Goal: Information Seeking & Learning: Learn about a topic

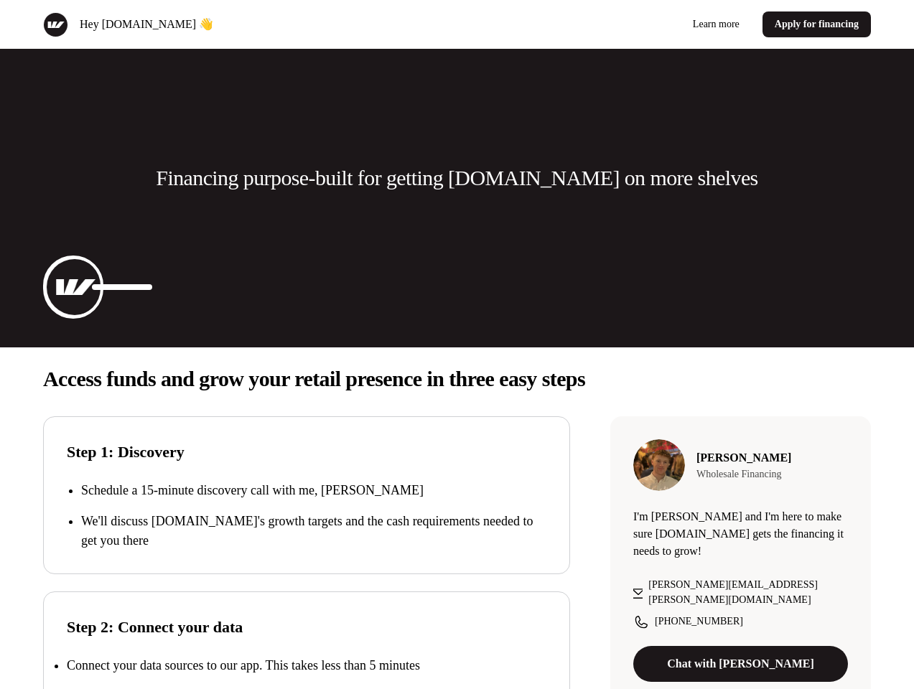
click at [457, 24] on div "Hey [DOMAIN_NAME] 👋 Learn more Apply for financing" at bounding box center [457, 24] width 914 height 49
click at [247, 24] on div "Hey [DOMAIN_NAME] 👋" at bounding box center [247, 24] width 409 height 25
click at [667, 24] on div "Learn more Apply for financing" at bounding box center [667, 24] width 409 height 26
click at [457, 178] on p "Financing purpose-built for getting [DOMAIN_NAME] on more shelves" at bounding box center [457, 178] width 602 height 29
click at [73, 287] on img at bounding box center [74, 287] width 57 height 57
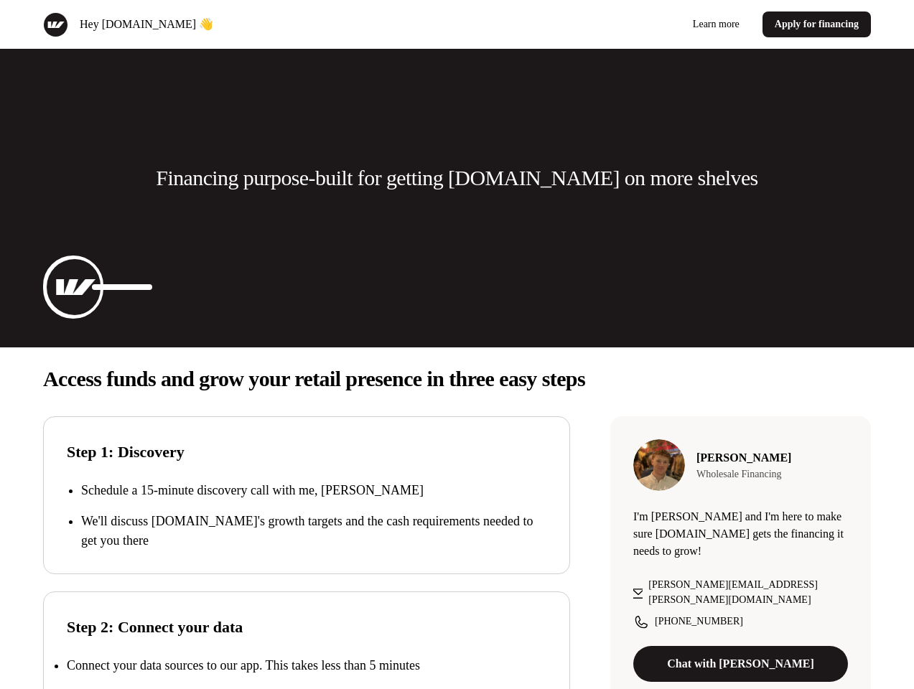
click at [457, 379] on p "Access funds and grow your retail presence in three easy steps" at bounding box center [457, 379] width 828 height 29
click at [307, 516] on p "We'll discuss [DOMAIN_NAME]'s growth targets and the cash requirements needed t…" at bounding box center [313, 531] width 465 height 39
click at [307, 641] on div "Step 2: Connect your data Connect your data sources to our app. This takes less…" at bounding box center [306, 671] width 527 height 158
click at [307, 666] on p "Connect your data sources to our app. This takes less than 5 minutes" at bounding box center [243, 666] width 353 height 14
